Goal: Task Accomplishment & Management: Manage account settings

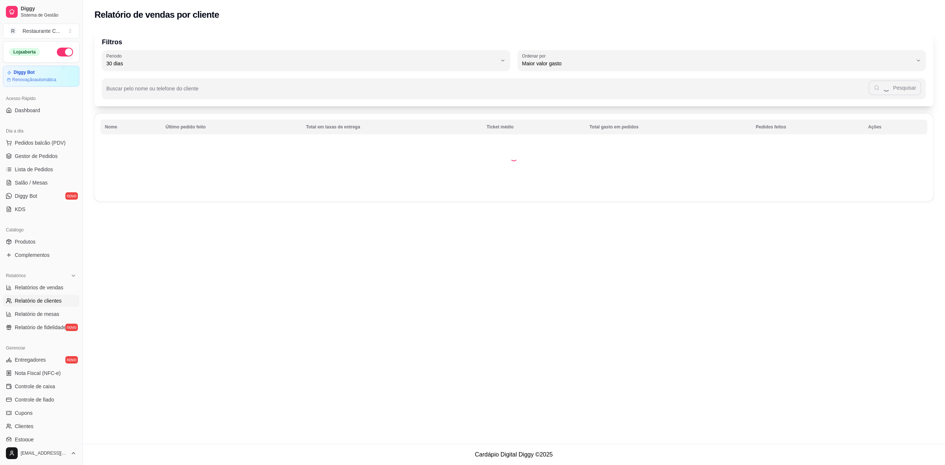
select select "30"
select select "HIGHEST_TOTAL_SPENT_WITH_ORDERS"
click at [43, 252] on span "Complementos" at bounding box center [32, 254] width 35 height 7
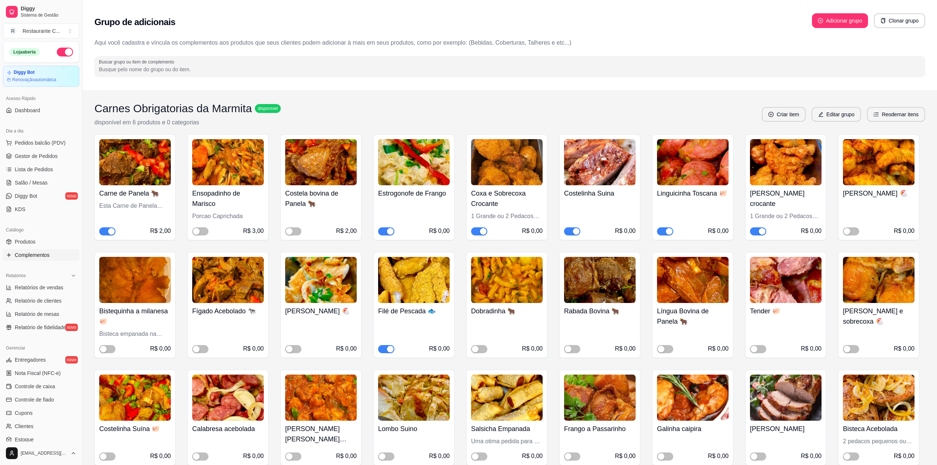
click at [106, 232] on span "button" at bounding box center [107, 231] width 16 height 8
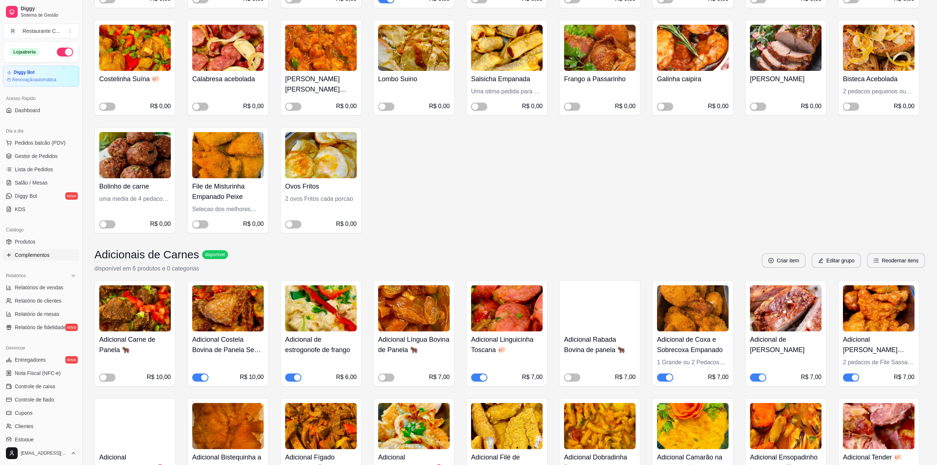
scroll to position [393, 0]
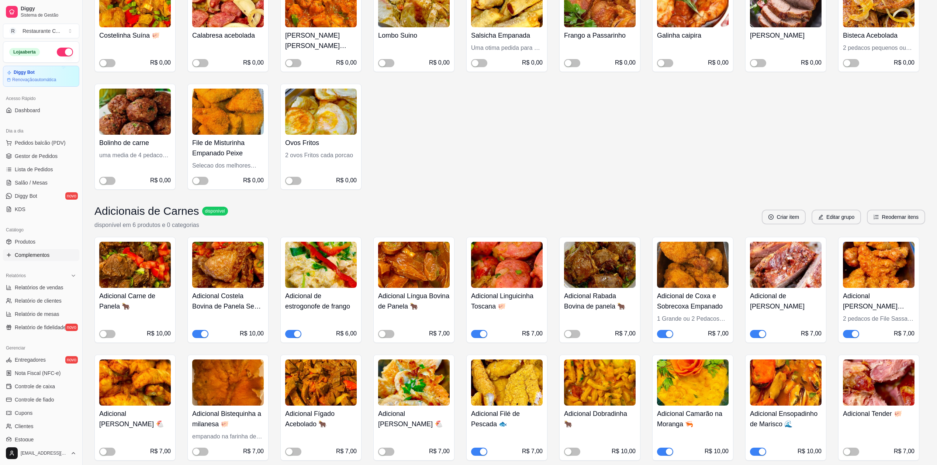
click at [198, 331] on span "button" at bounding box center [200, 334] width 16 height 8
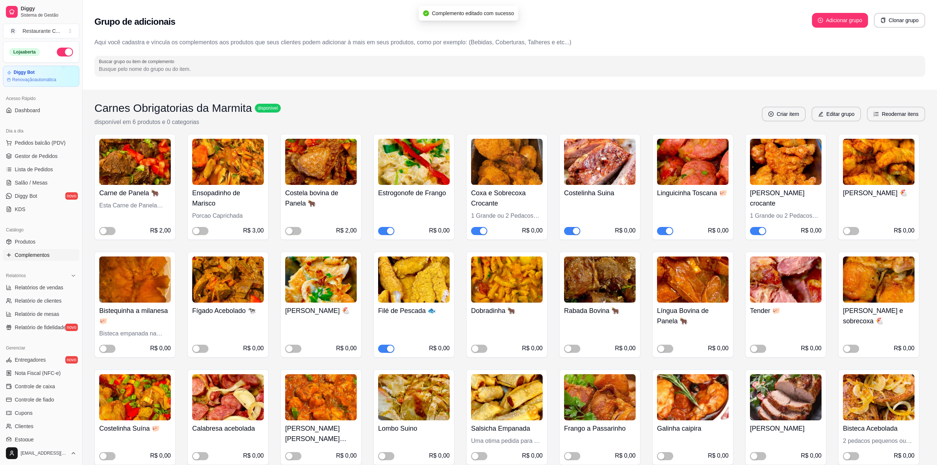
scroll to position [0, 0]
click at [36, 155] on span "Gestor de Pedidos" at bounding box center [36, 155] width 43 height 7
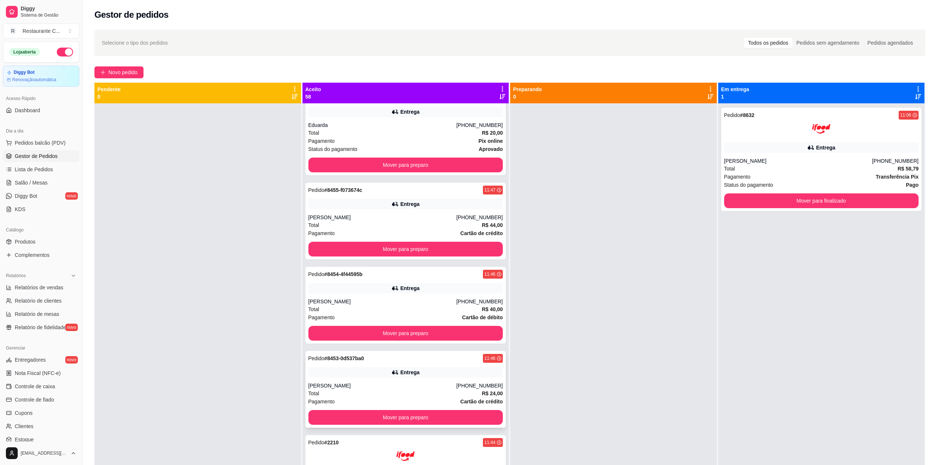
scroll to position [2903, 0]
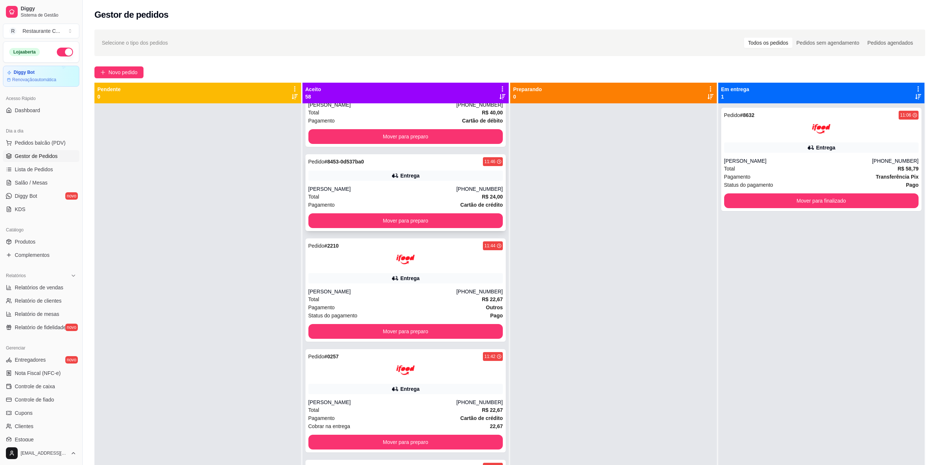
click at [378, 181] on div "Entrega" at bounding box center [406, 175] width 195 height 10
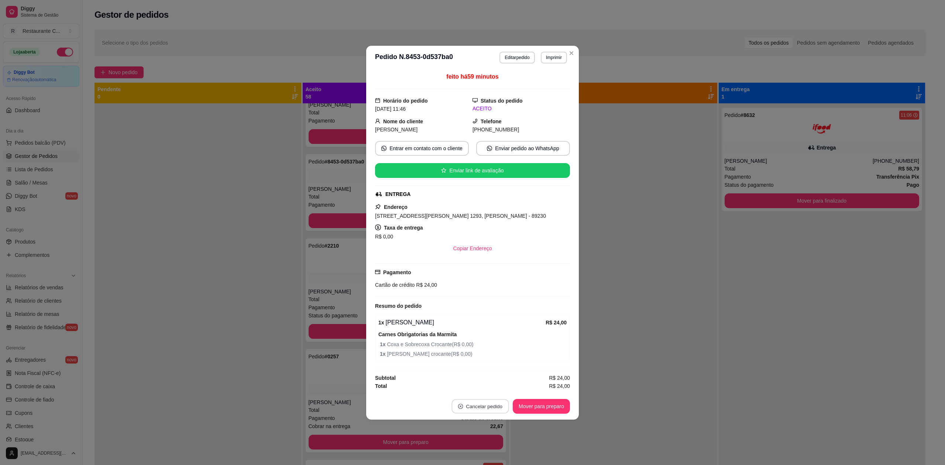
click at [468, 411] on button "Cancelar pedido" at bounding box center [479, 406] width 57 height 14
click at [497, 386] on button "Sim" at bounding box center [500, 390] width 29 height 14
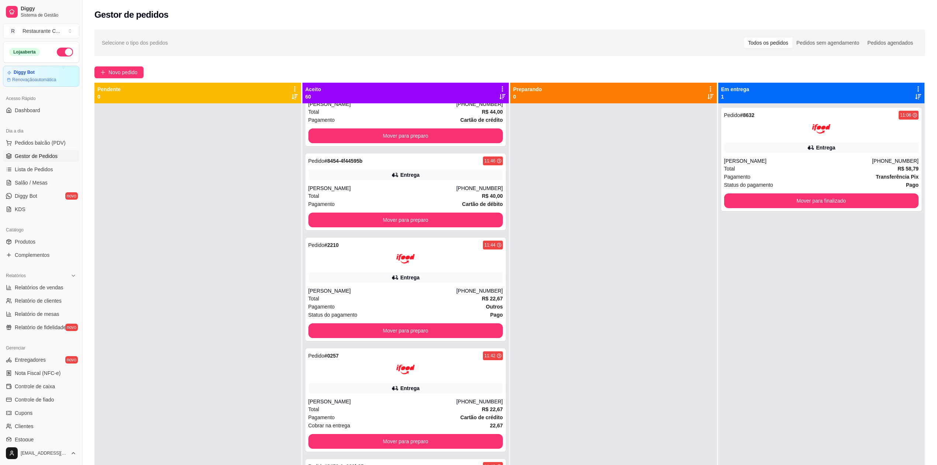
scroll to position [3182, 0]
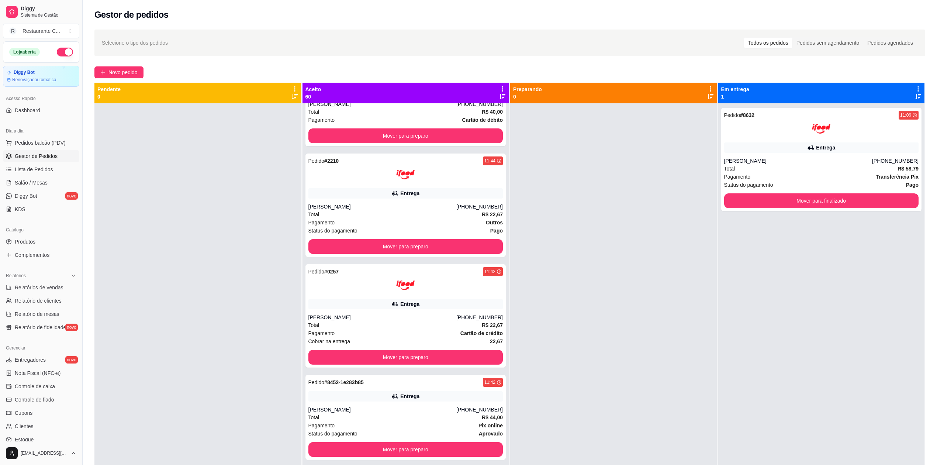
click at [57, 51] on button "button" at bounding box center [65, 52] width 16 height 9
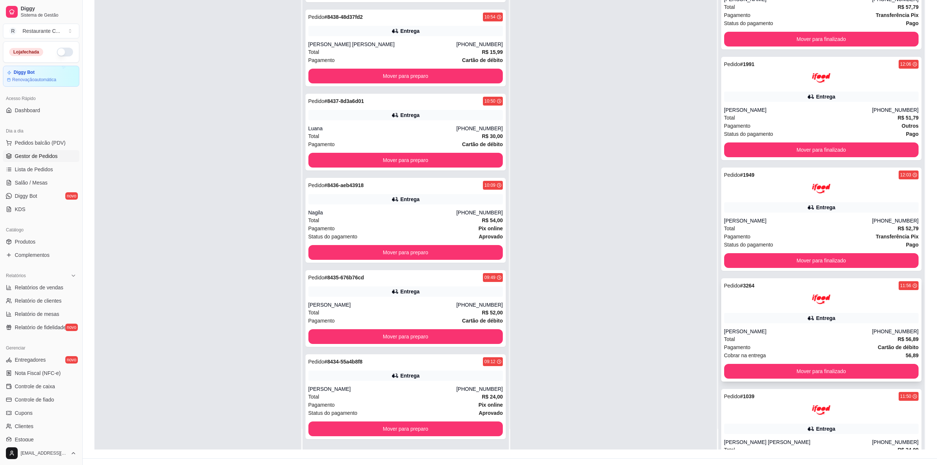
scroll to position [98, 0]
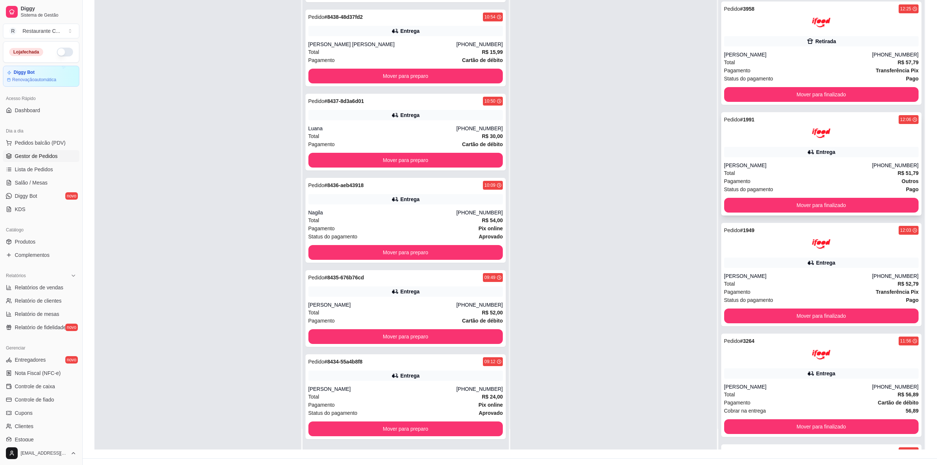
click at [790, 173] on div "Total R$ 51,79" at bounding box center [821, 173] width 195 height 8
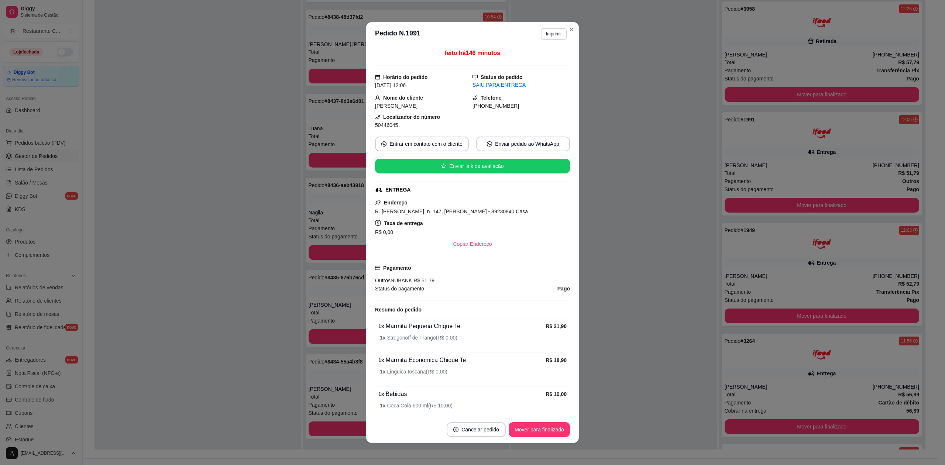
click at [552, 35] on button "Imprimir" at bounding box center [554, 34] width 26 height 12
click at [534, 59] on button "Delivery" at bounding box center [537, 59] width 52 height 11
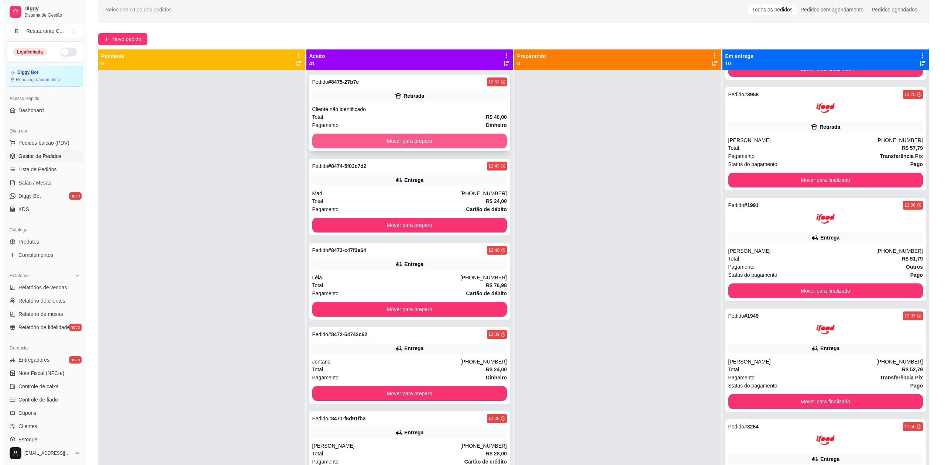
scroll to position [0, 0]
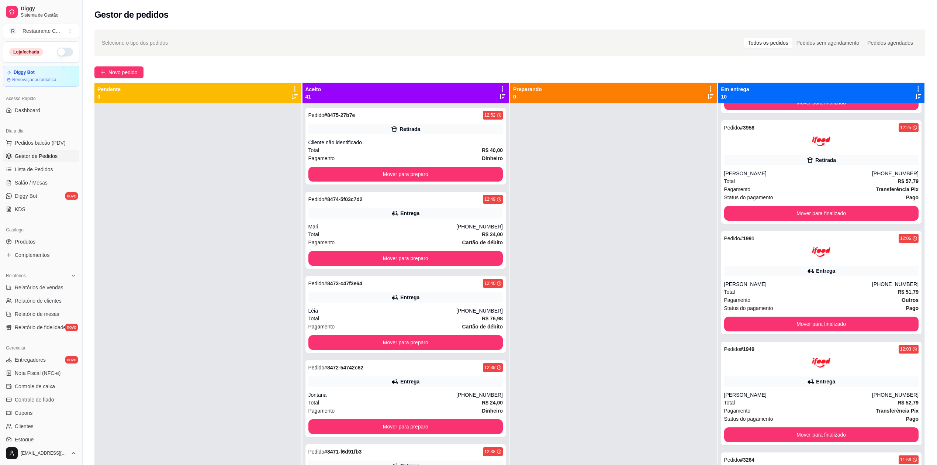
click at [502, 91] on icon at bounding box center [502, 88] width 1 height 5
click at [470, 108] on span "Com essa opção você tem a opção de mover todos os pedidos que estão em uma etap…" at bounding box center [453, 111] width 87 height 14
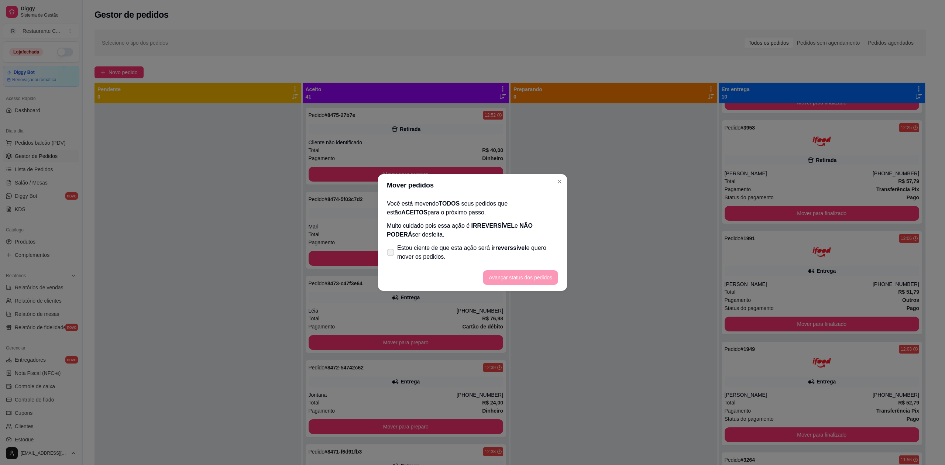
click at [406, 253] on span "Estou ciente de que esta ação será irreverssível e quero mover os pedidos." at bounding box center [477, 253] width 161 height 18
click at [391, 254] on input "Estou ciente de que esta ação será irreverssível e quero mover os pedidos." at bounding box center [388, 256] width 5 height 5
checkbox input "true"
click at [506, 275] on button "Avançar status dos pedidos" at bounding box center [520, 277] width 73 height 14
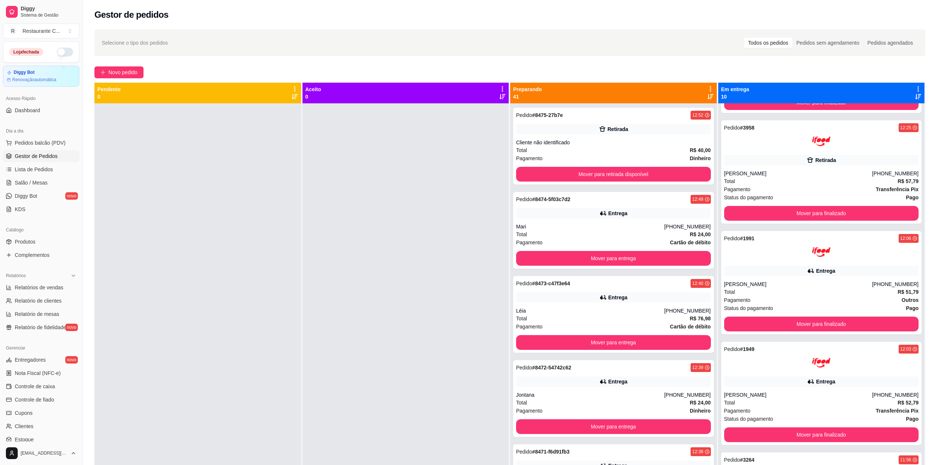
click at [707, 87] on icon at bounding box center [710, 89] width 7 height 7
click at [665, 114] on span "Com essa opção você tem a opção de mover todos os pedidos que estão em uma etap…" at bounding box center [647, 116] width 109 height 18
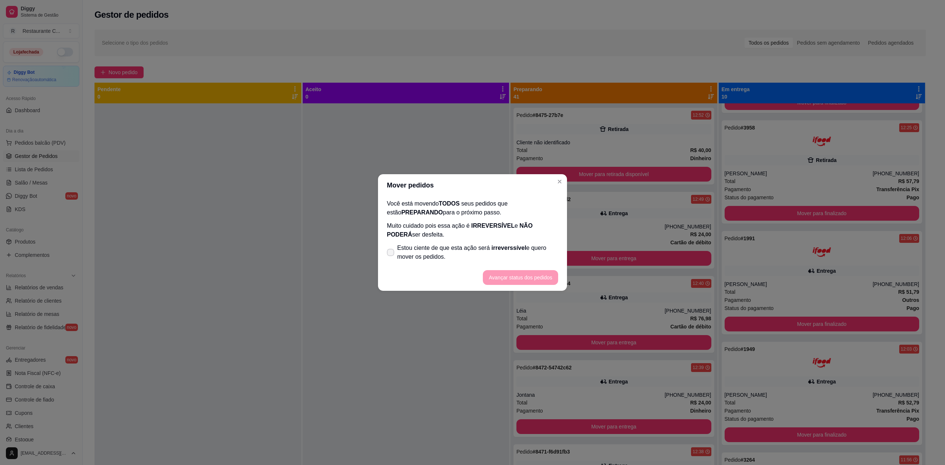
click at [434, 250] on span "Estou ciente de que esta ação será irreverssível e quero mover os pedidos." at bounding box center [477, 253] width 161 height 18
click at [391, 254] on input "Estou ciente de que esta ação será irreverssível e quero mover os pedidos." at bounding box center [388, 256] width 5 height 5
checkbox input "true"
click at [506, 278] on button "Avançar status dos pedidos" at bounding box center [520, 277] width 75 height 15
